Goal: Information Seeking & Learning: Learn about a topic

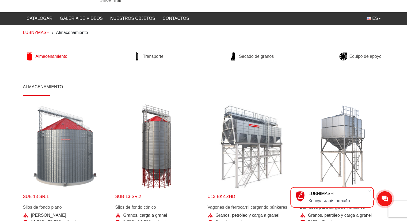
scroll to position [8, 0]
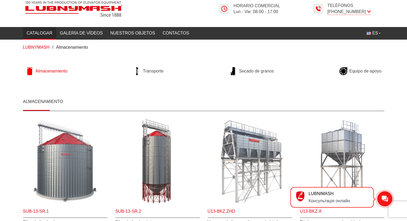
click at [43, 34] on font "Catalogar" at bounding box center [40, 33] width 26 height 5
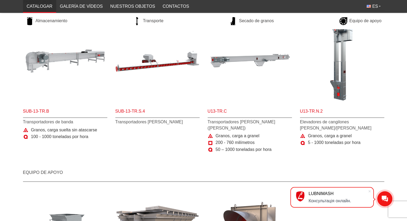
scroll to position [424, 0]
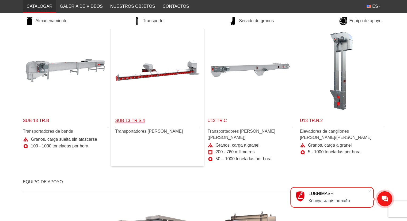
click at [136, 118] on font "Sub-13-TR.S.4" at bounding box center [130, 120] width 30 height 5
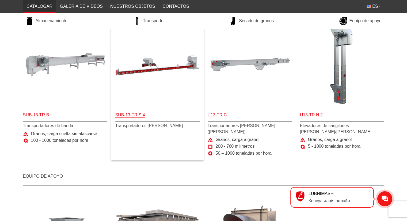
scroll to position [429, 0]
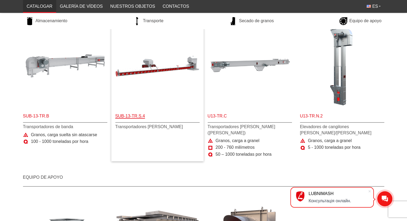
click at [135, 116] on font "Sub-13-TR.S.4" at bounding box center [130, 116] width 30 height 5
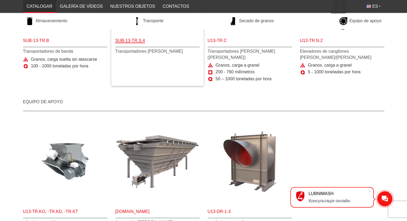
scroll to position [519, 0]
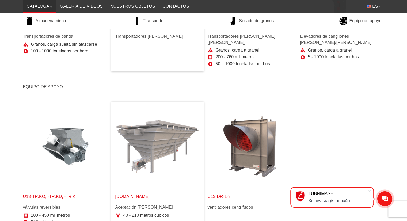
click at [160, 137] on img "Más detalles U13-TR.MAP" at bounding box center [157, 146] width 84 height 84
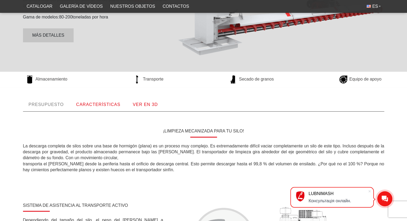
scroll to position [116, 0]
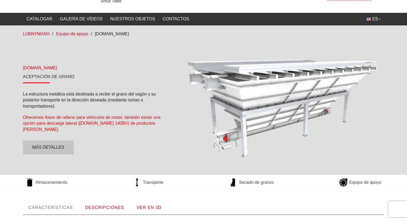
scroll to position [23, 0]
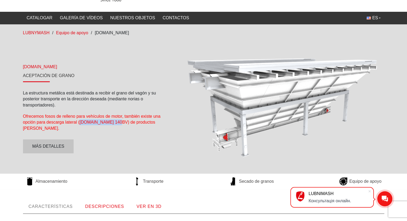
drag, startPoint x: 79, startPoint y: 124, endPoint x: 120, endPoint y: 124, distance: 41.0
click at [120, 124] on font "Ofrecemos fosos de relleno para vehículos de motor, también existe una opción p…" at bounding box center [92, 122] width 138 height 17
drag, startPoint x: 117, startPoint y: 125, endPoint x: 43, endPoint y: 69, distance: 92.8
click at [43, 69] on font "[DOMAIN_NAME]" at bounding box center [40, 67] width 34 height 5
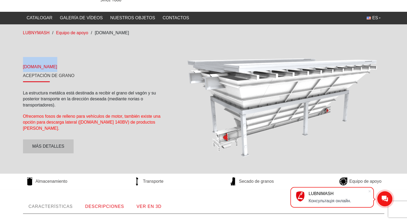
click at [43, 69] on font "[DOMAIN_NAME]" at bounding box center [40, 67] width 34 height 5
click at [122, 56] on div "[DOMAIN_NAME] Aceptación [PERSON_NAME] La estructura metálica está destinada a …" at bounding box center [203, 105] width 369 height 121
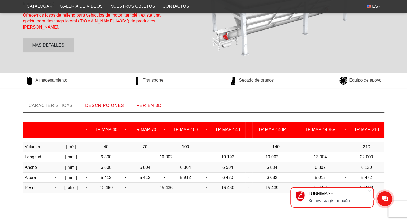
scroll to position [125, 0]
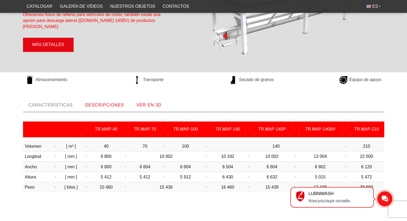
click at [62, 44] on link "Más detalles" at bounding box center [48, 45] width 51 height 14
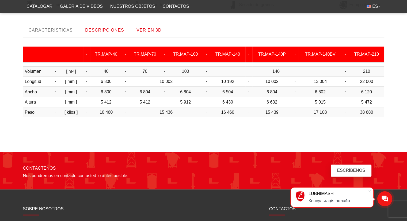
scroll to position [205, 0]
